Goal: Check status

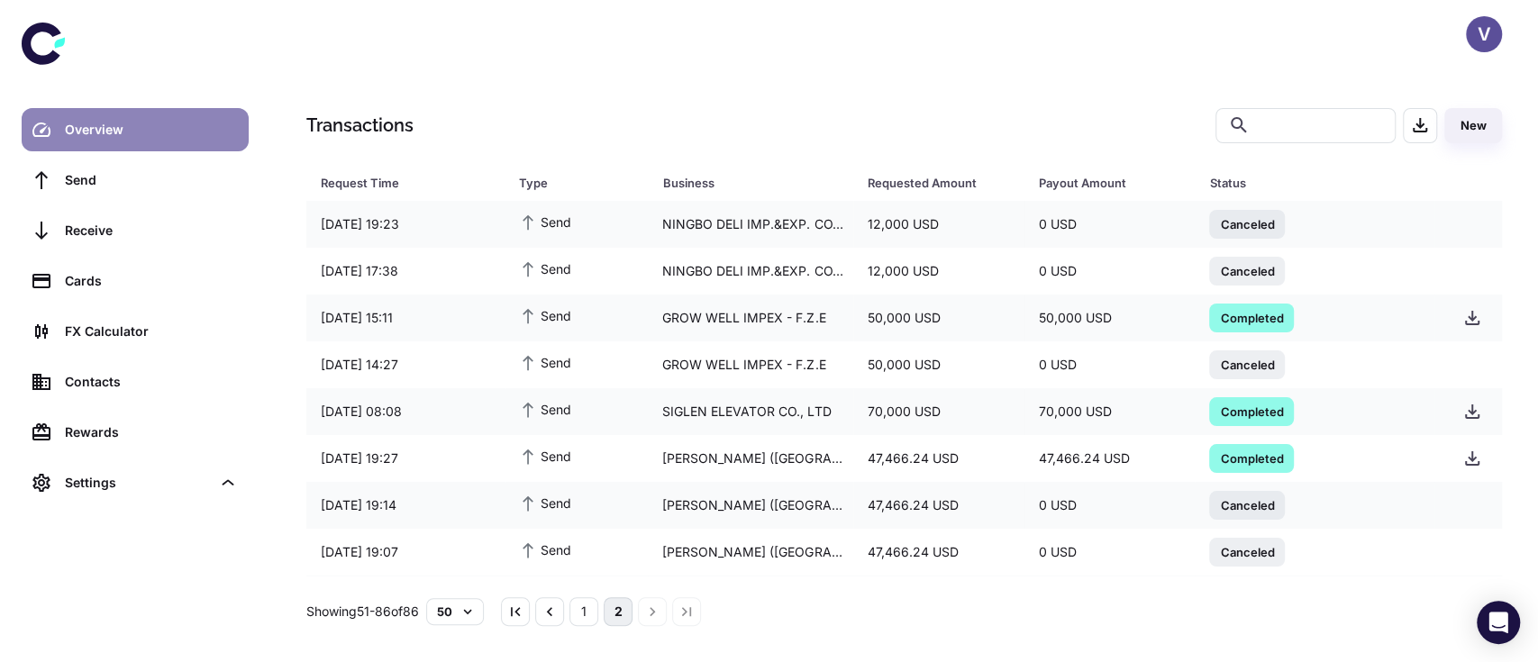
click at [128, 131] on div "Overview" at bounding box center [151, 130] width 173 height 20
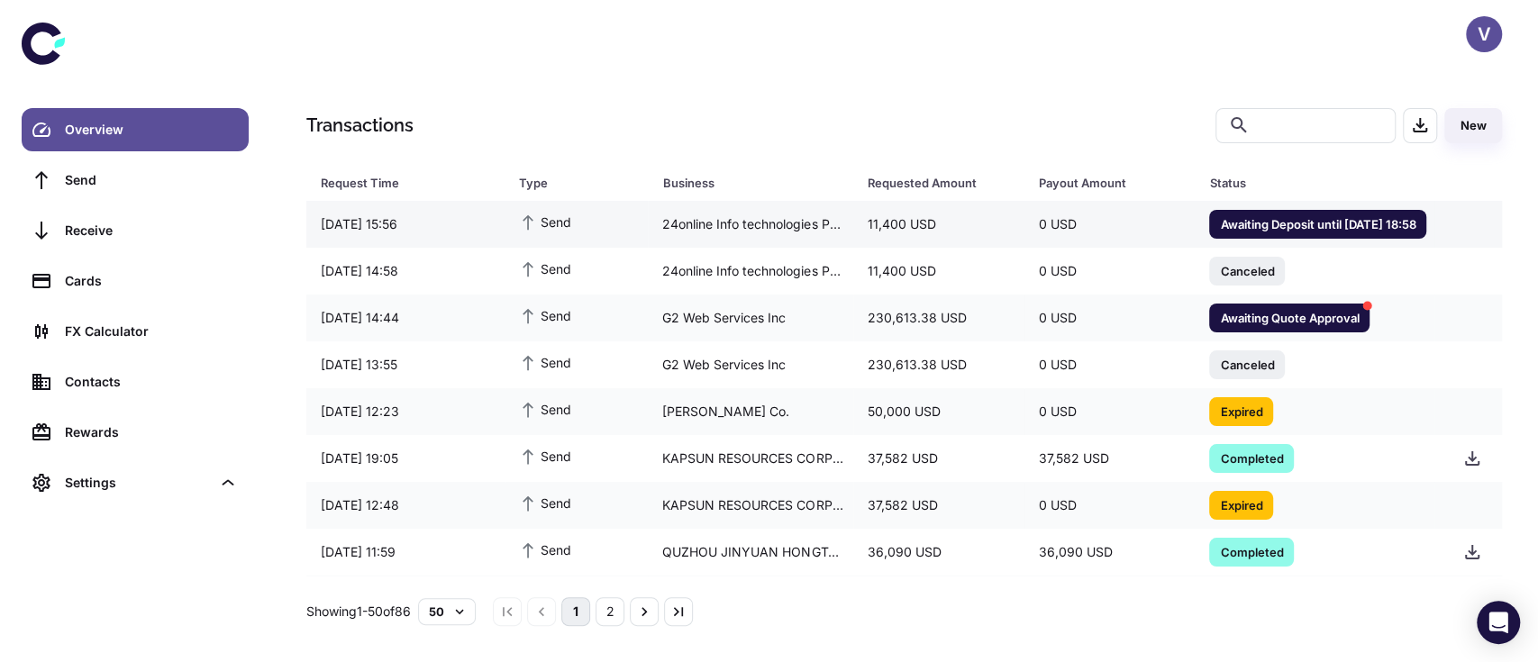
click at [1240, 218] on span "Awaiting Deposit until 12/08/2025 18:58" at bounding box center [1317, 223] width 217 height 18
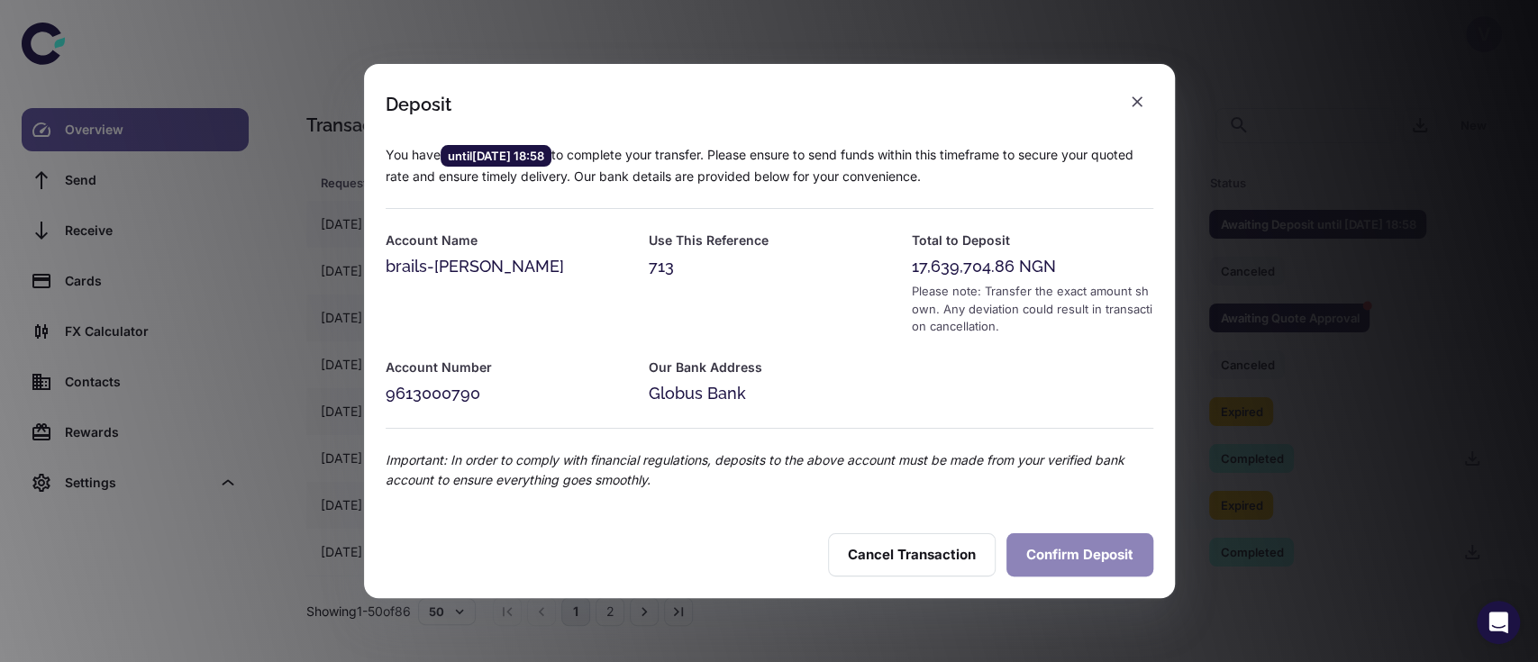
click at [1066, 546] on button "Confirm Deposit" at bounding box center [1079, 554] width 147 height 43
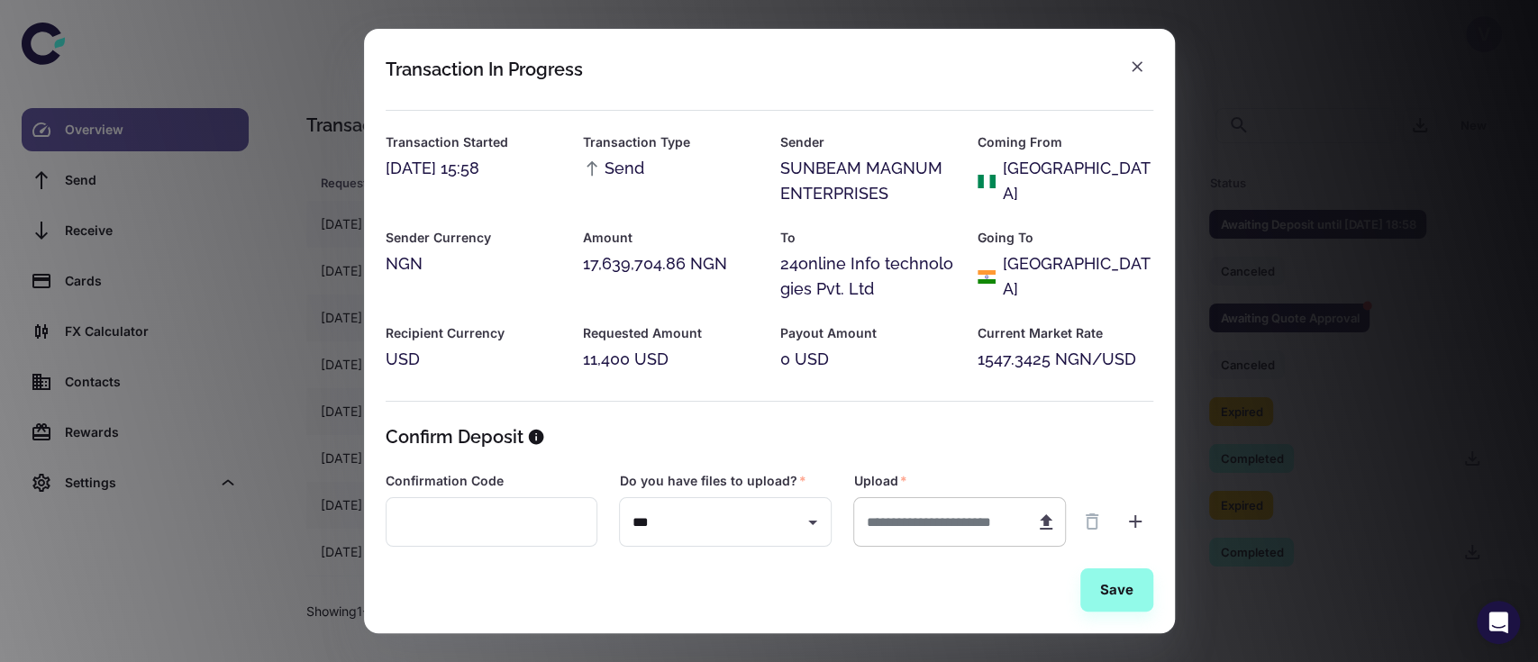
click at [1043, 523] on icon "button" at bounding box center [1045, 521] width 13 height 15
type input "**********"
click at [1105, 598] on button "Save" at bounding box center [1116, 589] width 73 height 43
click at [1135, 74] on icon "button" at bounding box center [1137, 67] width 18 height 18
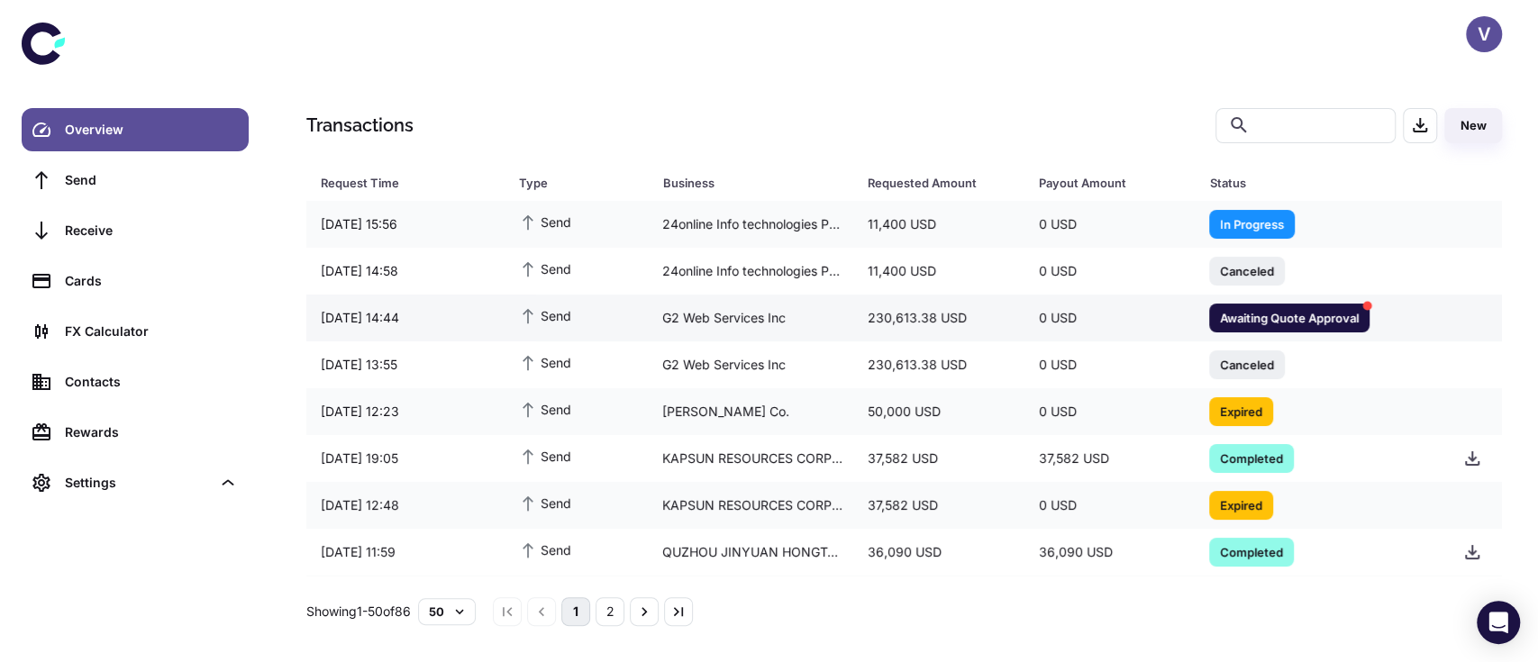
click at [1257, 324] on span "Awaiting Quote Approval" at bounding box center [1289, 317] width 160 height 18
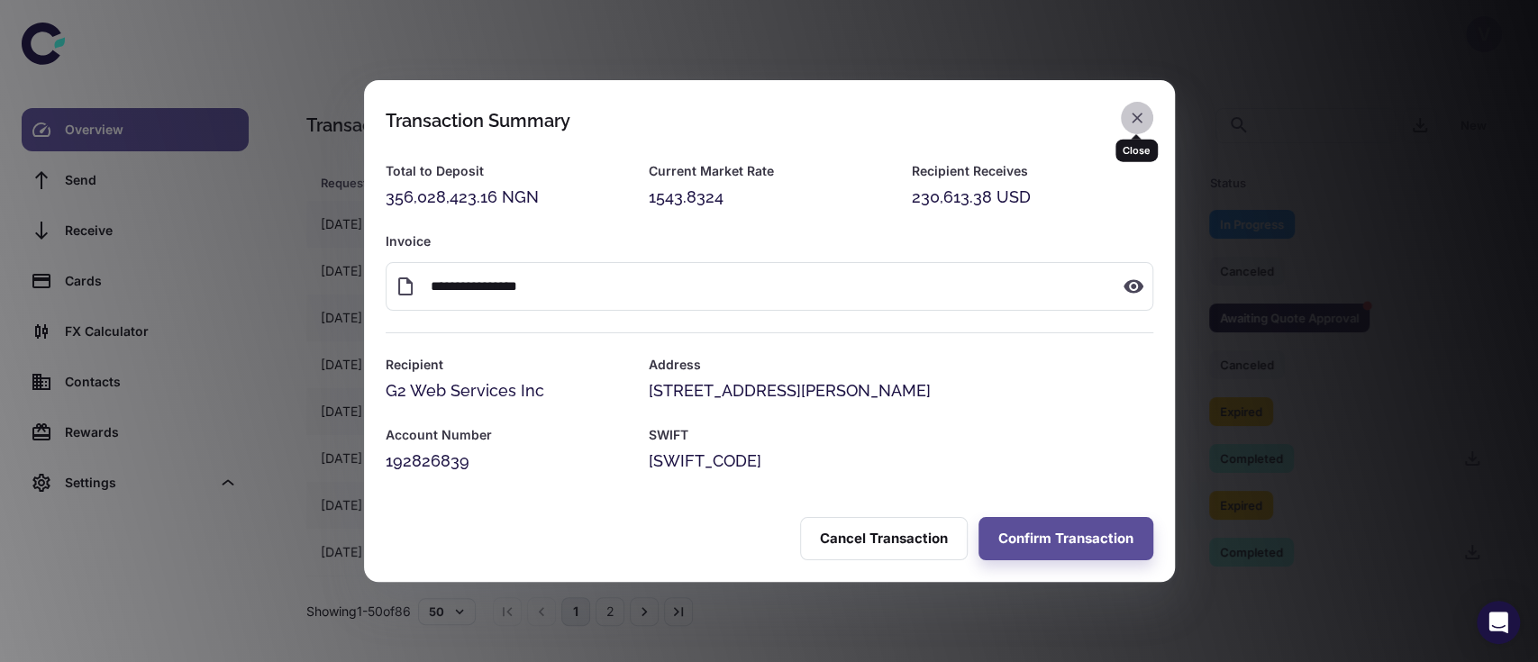
click at [1131, 122] on icon "button" at bounding box center [1136, 118] width 11 height 11
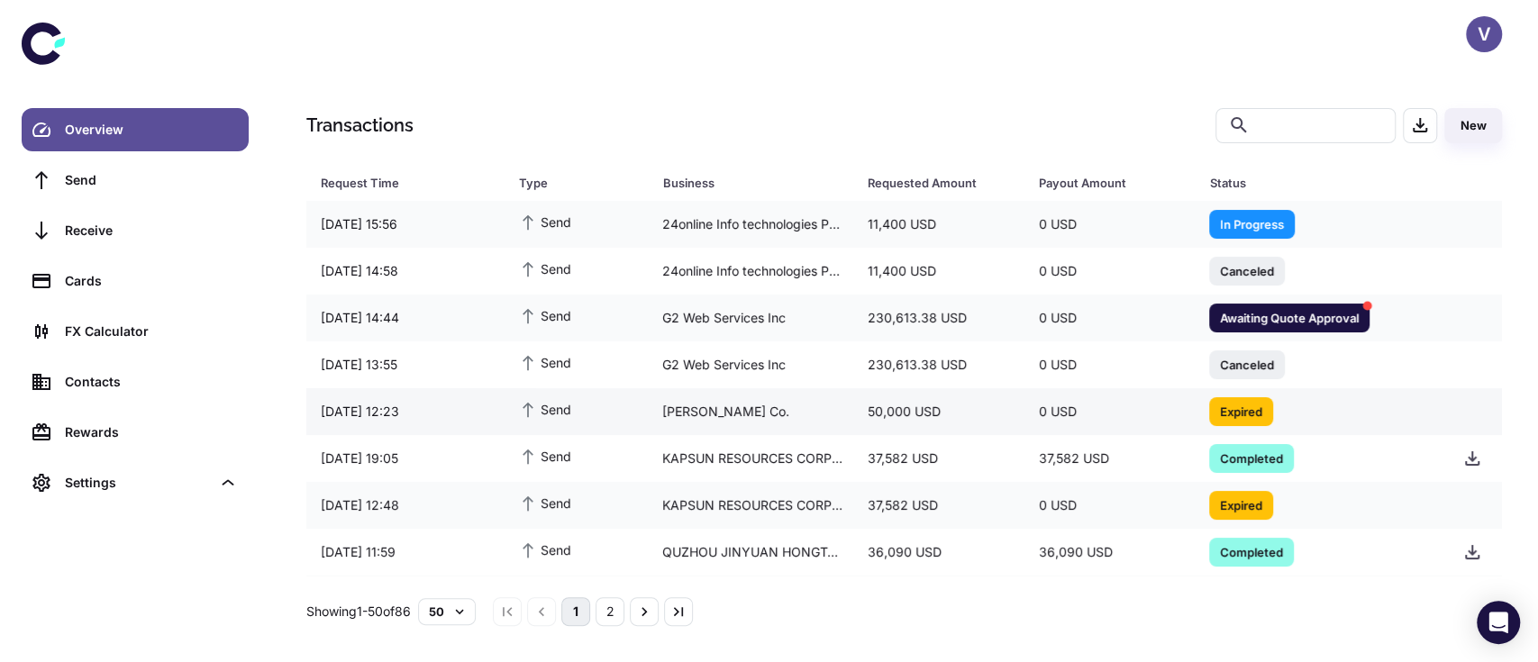
click at [779, 411] on div "Moksh Agarbatti Co." at bounding box center [750, 412] width 205 height 34
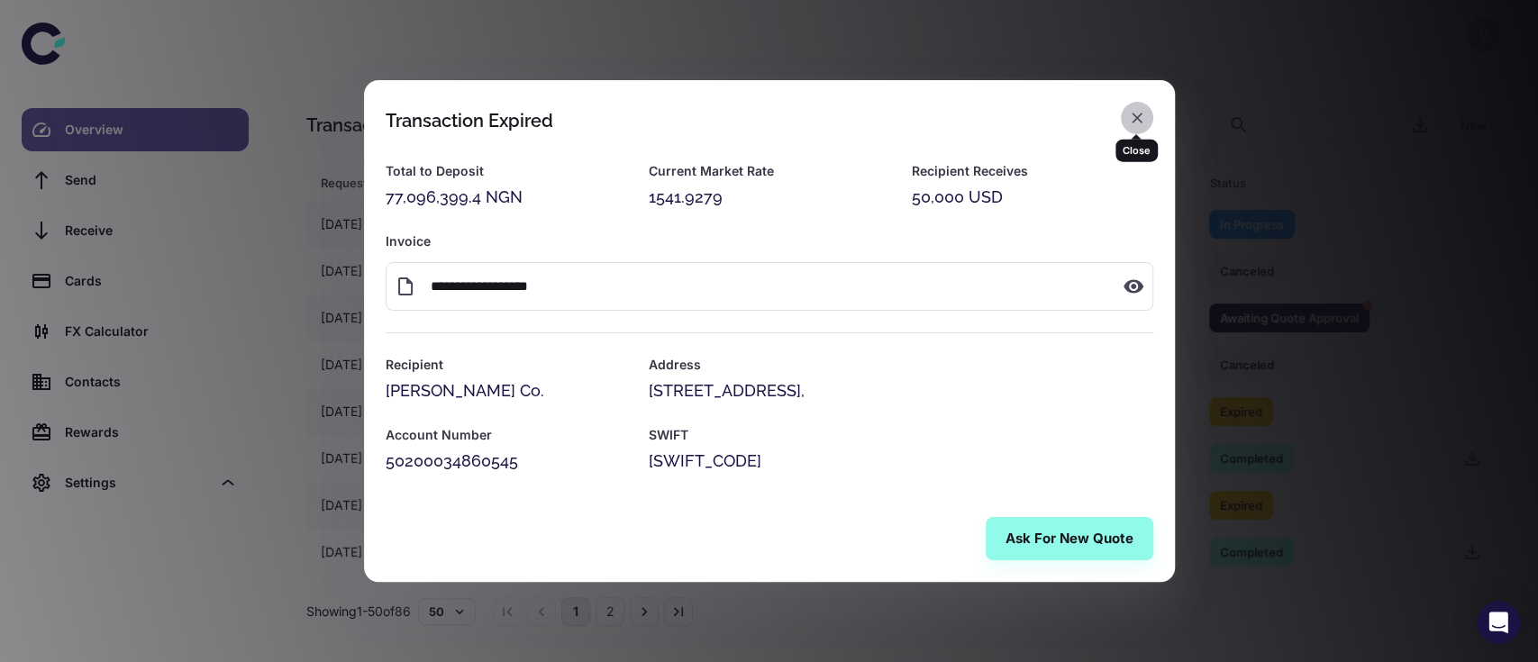
click at [1130, 122] on icon "button" at bounding box center [1137, 118] width 18 height 18
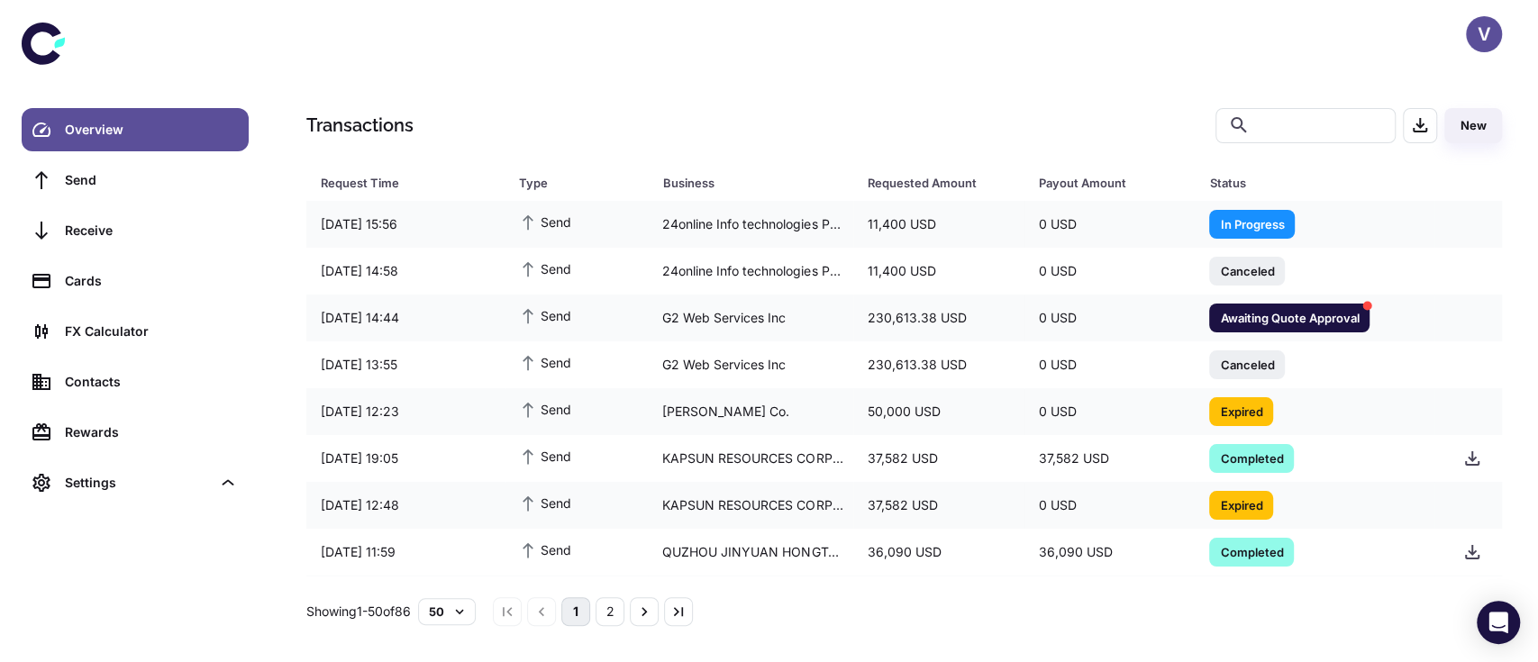
click at [31, 51] on icon at bounding box center [42, 44] width 40 height 42
click at [105, 476] on div "Settings" at bounding box center [138, 483] width 146 height 20
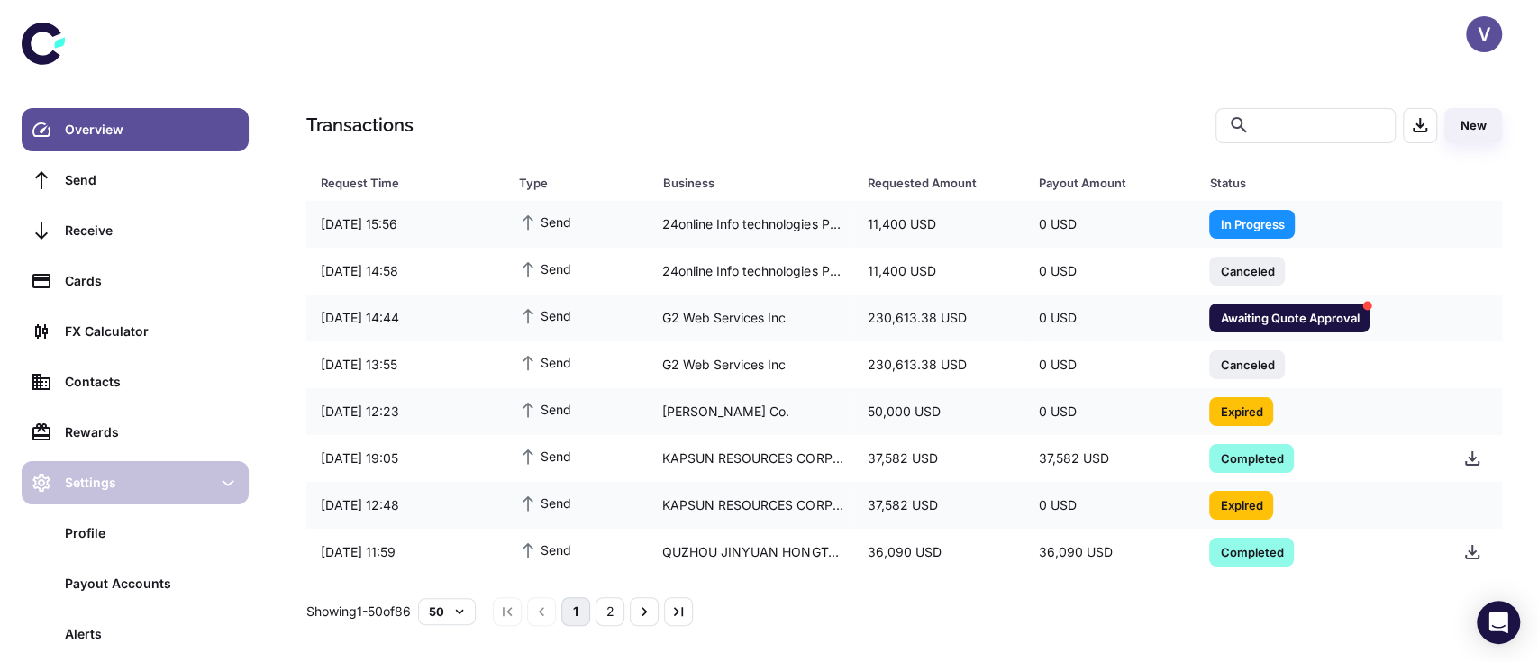
click at [106, 500] on div "Settings" at bounding box center [135, 482] width 227 height 43
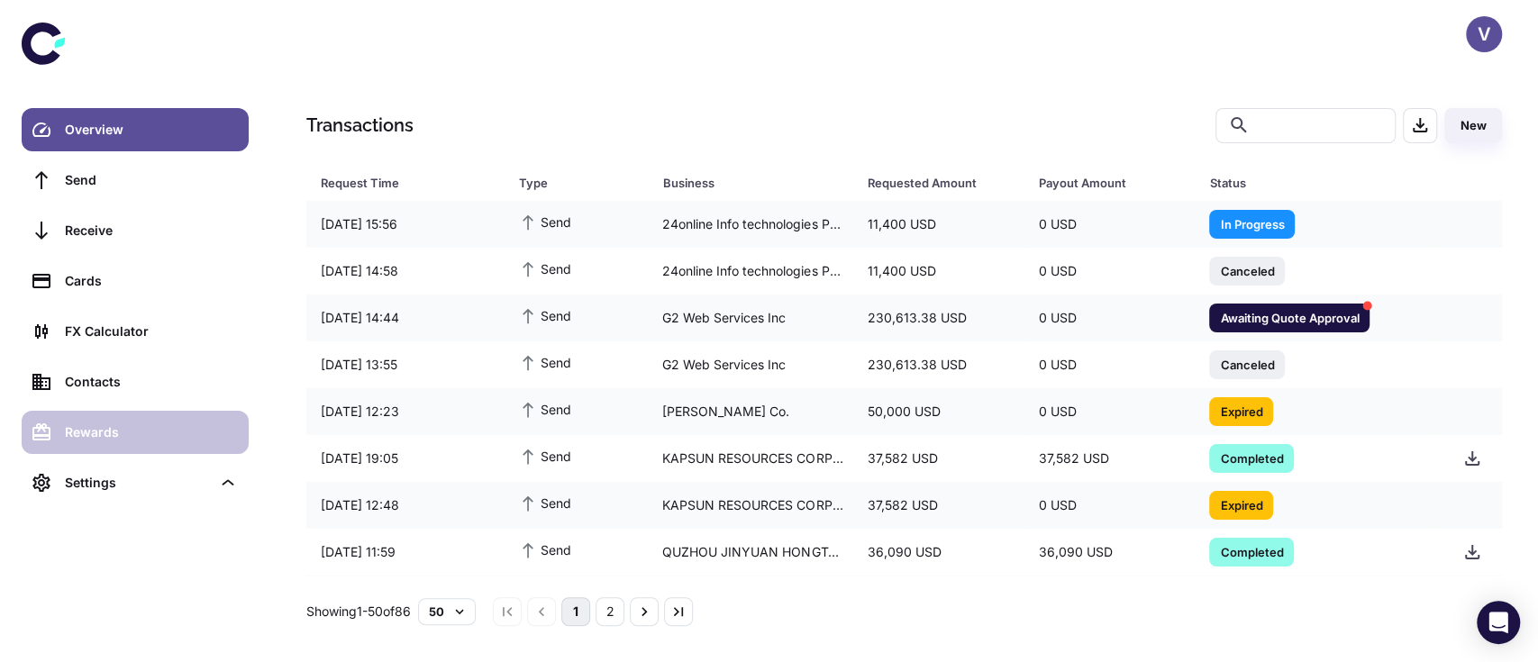
click at [98, 436] on div "Rewards" at bounding box center [151, 432] width 173 height 20
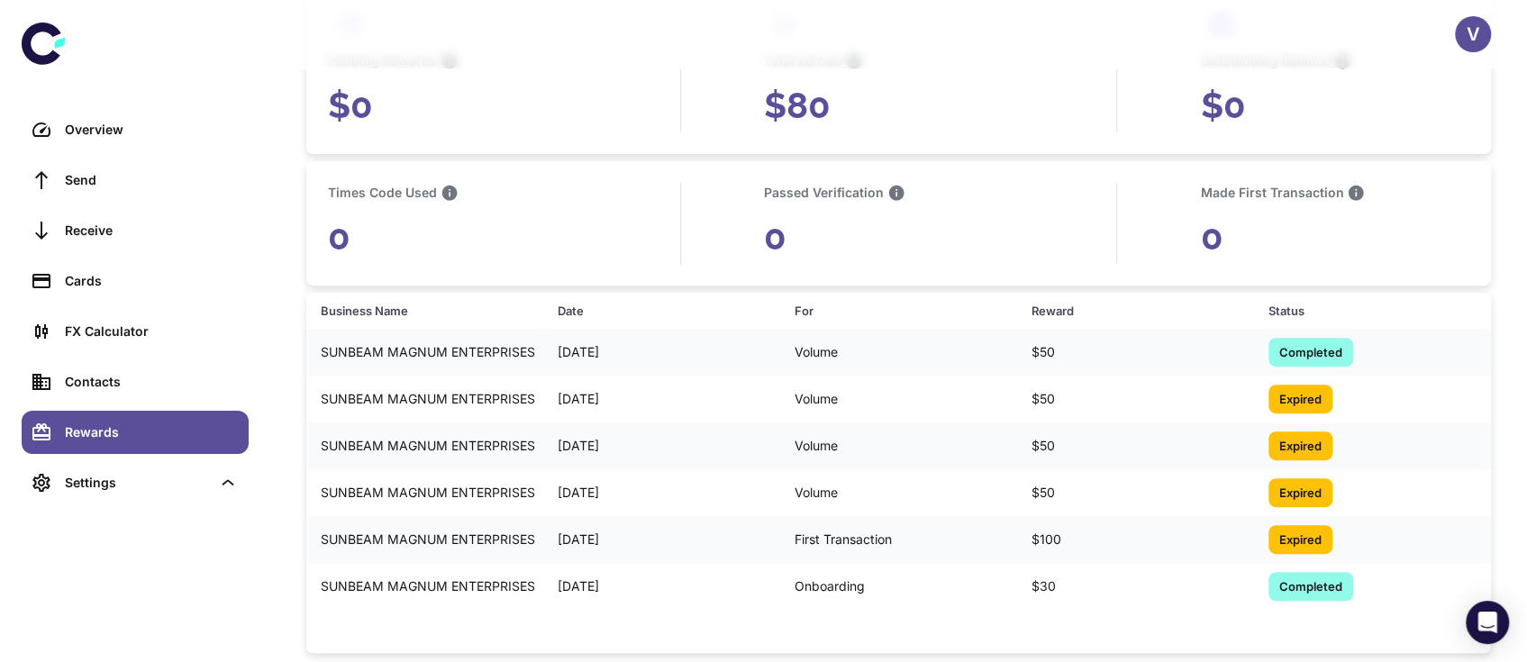
scroll to position [441, 0]
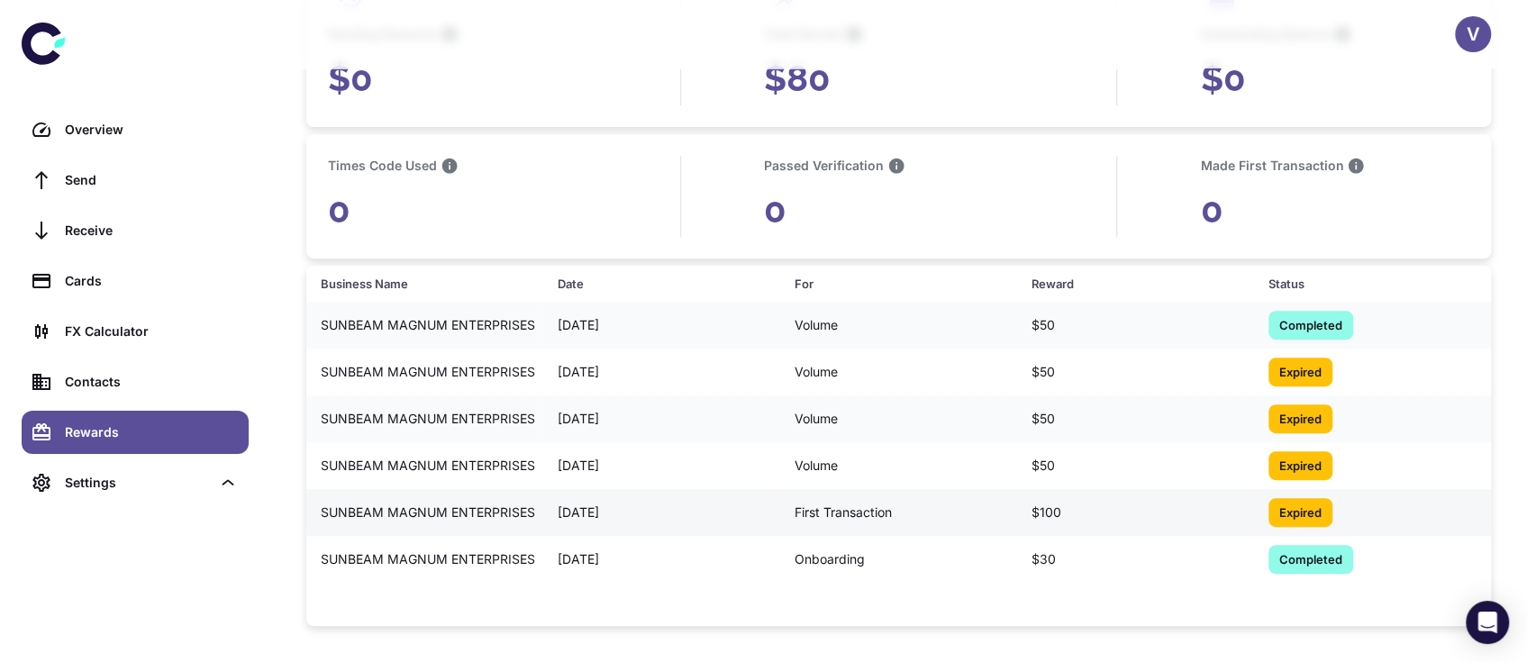
click at [1283, 501] on div "Expired" at bounding box center [1300, 512] width 64 height 29
